Goal: Navigation & Orientation: Go to known website

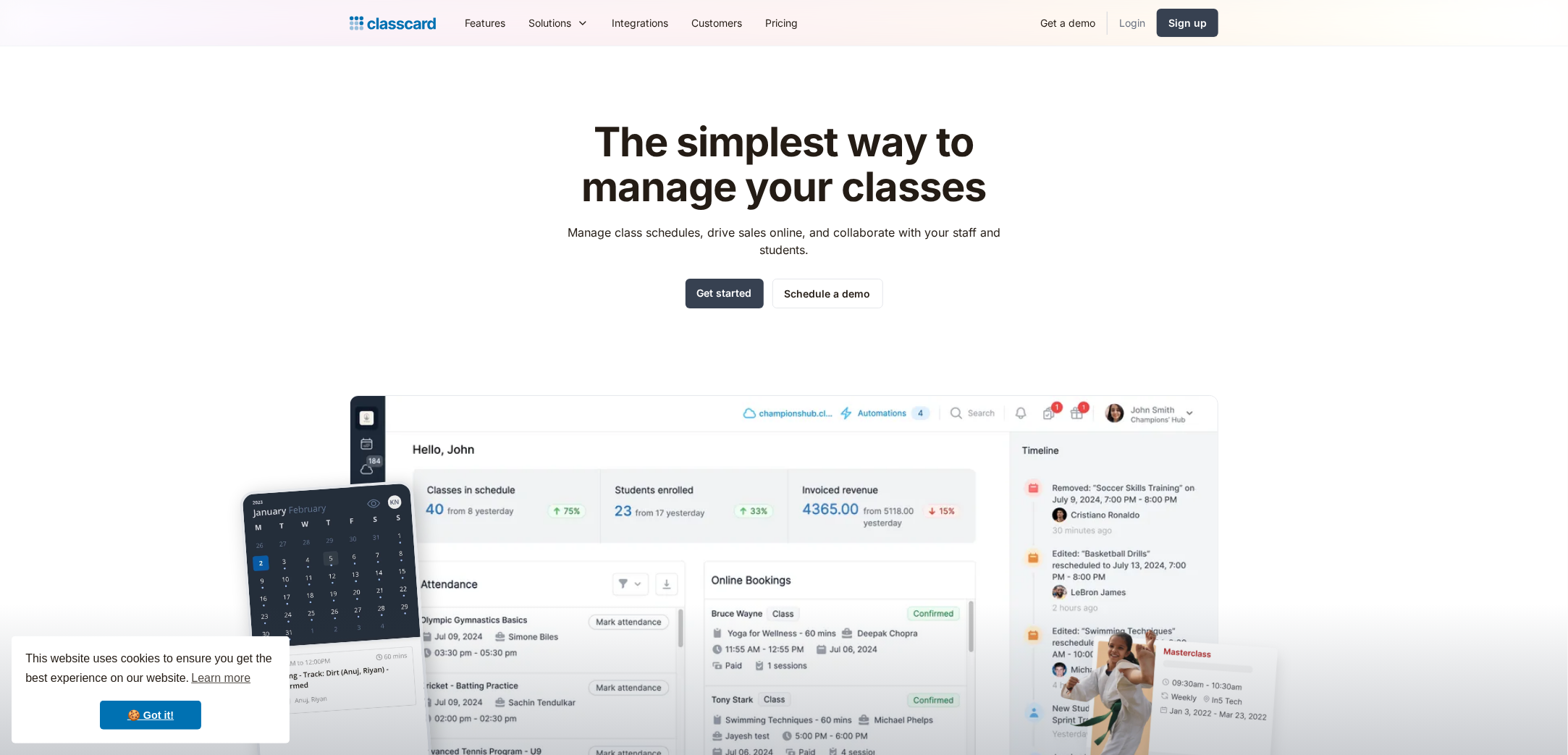
click at [1138, 19] on link "Login" at bounding box center [1132, 23] width 50 height 33
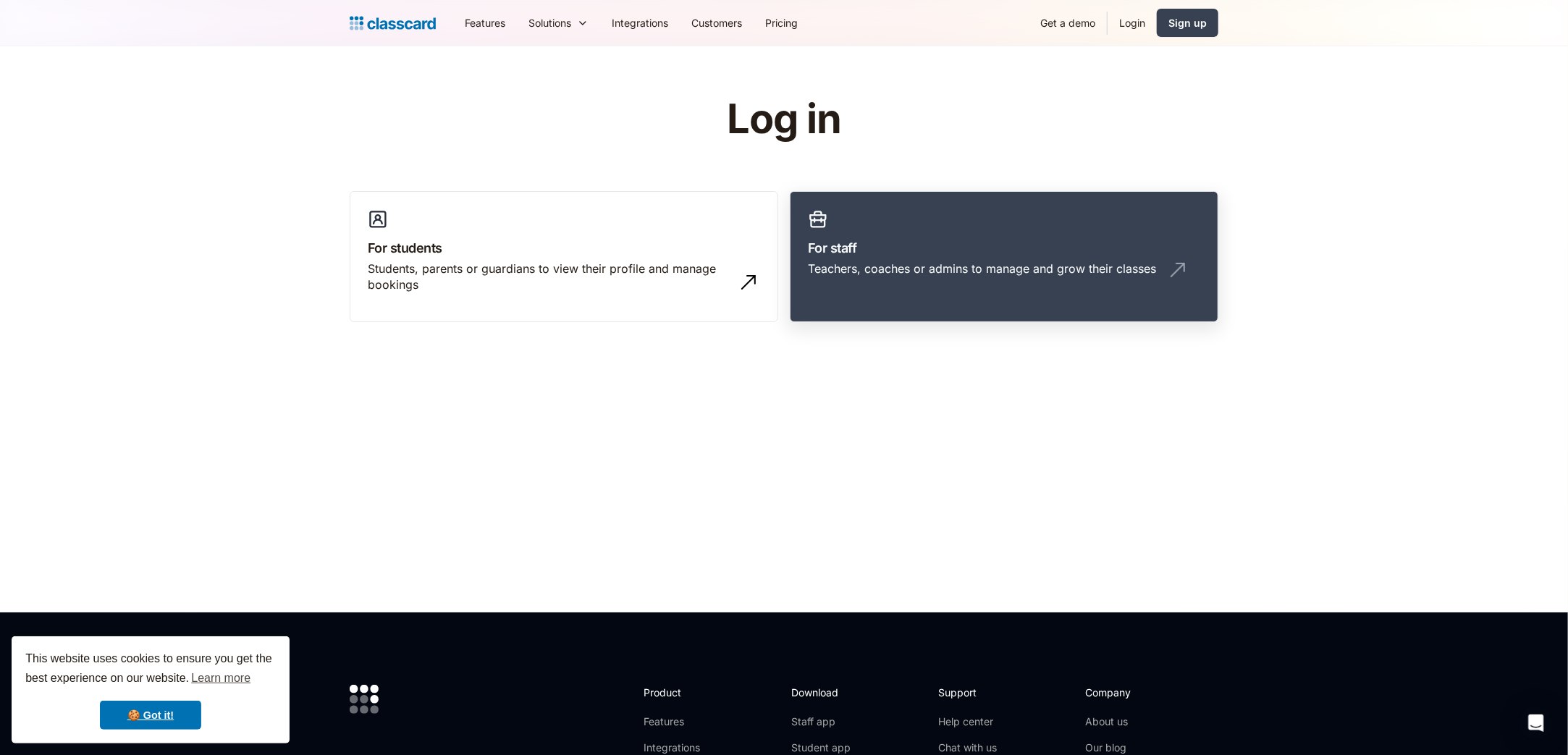
click at [980, 248] on h3 "For staff" at bounding box center [1004, 247] width 392 height 19
